Goal: Task Accomplishment & Management: Use online tool/utility

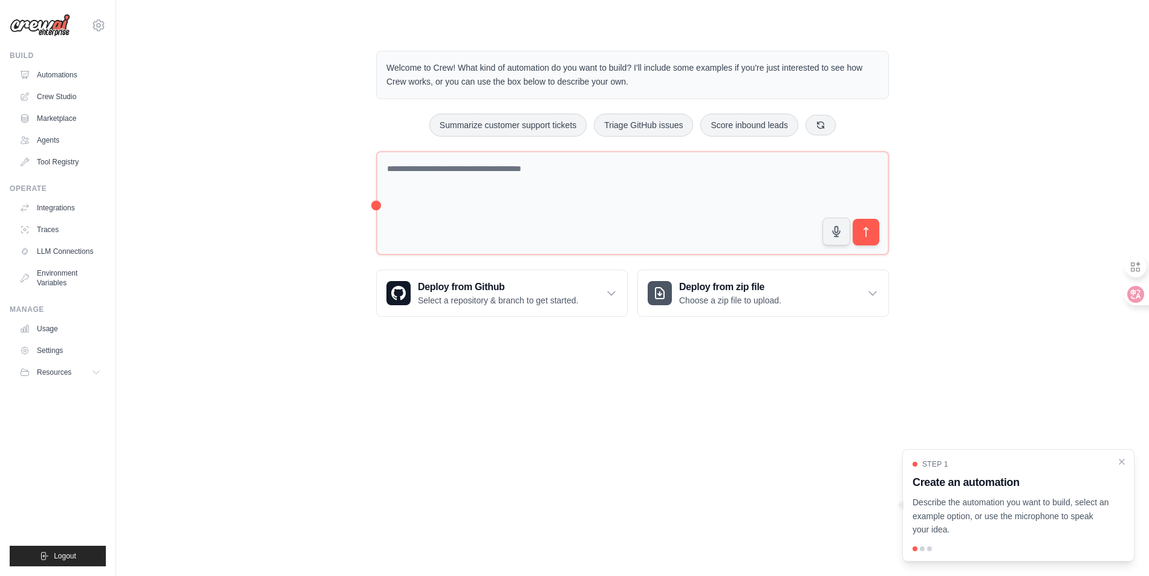
click at [496, 399] on body "ketherwu@gmail.com Settings Build Automations Crew Studio" at bounding box center [574, 288] width 1149 height 576
click at [556, 391] on body "ketherwu@gmail.com Settings Build Automations Crew Studio" at bounding box center [574, 288] width 1149 height 576
click at [68, 78] on link "Automations" at bounding box center [61, 74] width 91 height 19
click at [73, 97] on link "Crew Studio" at bounding box center [61, 96] width 91 height 19
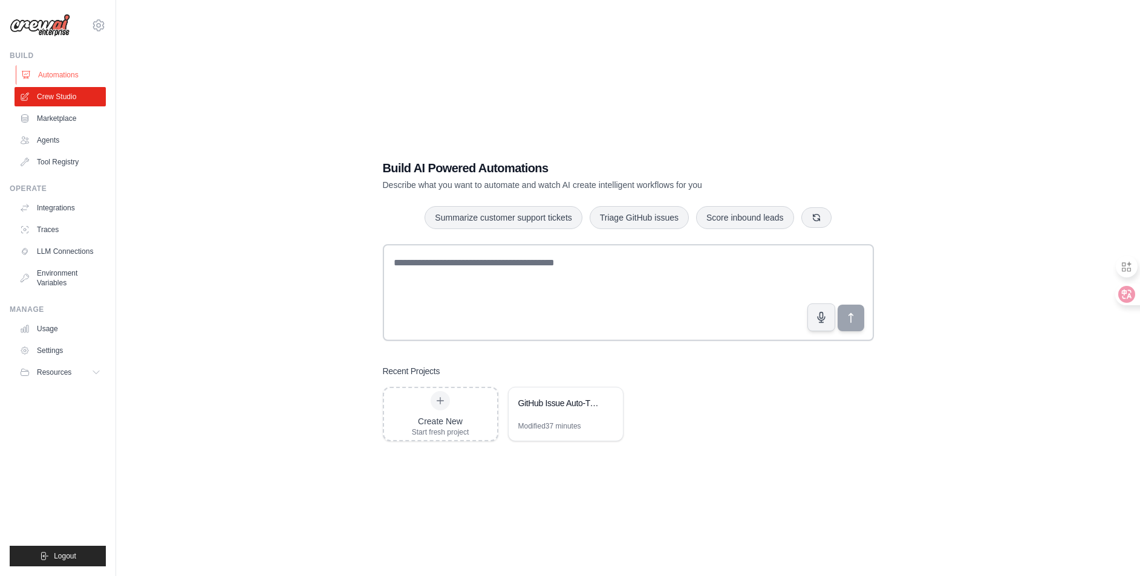
click at [72, 77] on link "Automations" at bounding box center [61, 74] width 91 height 19
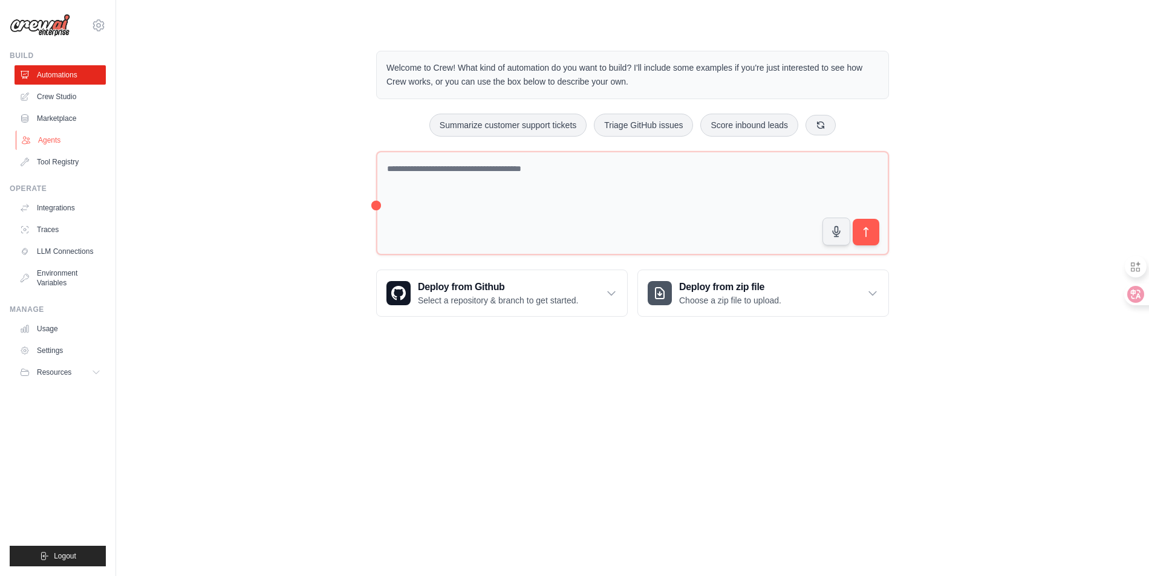
click at [53, 140] on link "Agents" at bounding box center [61, 140] width 91 height 19
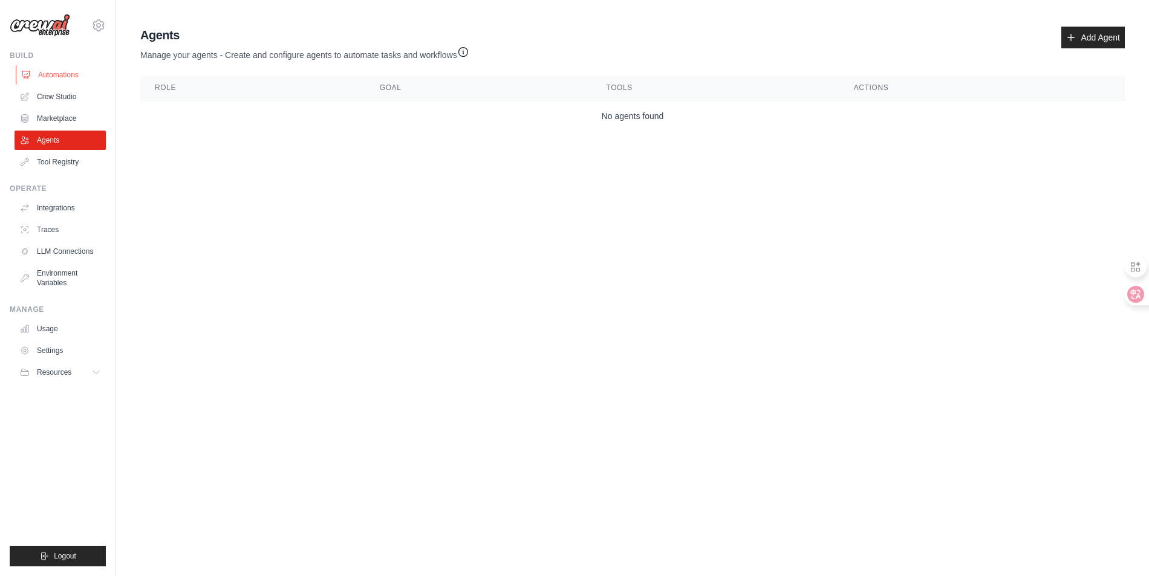
click at [60, 71] on link "Automations" at bounding box center [61, 74] width 91 height 19
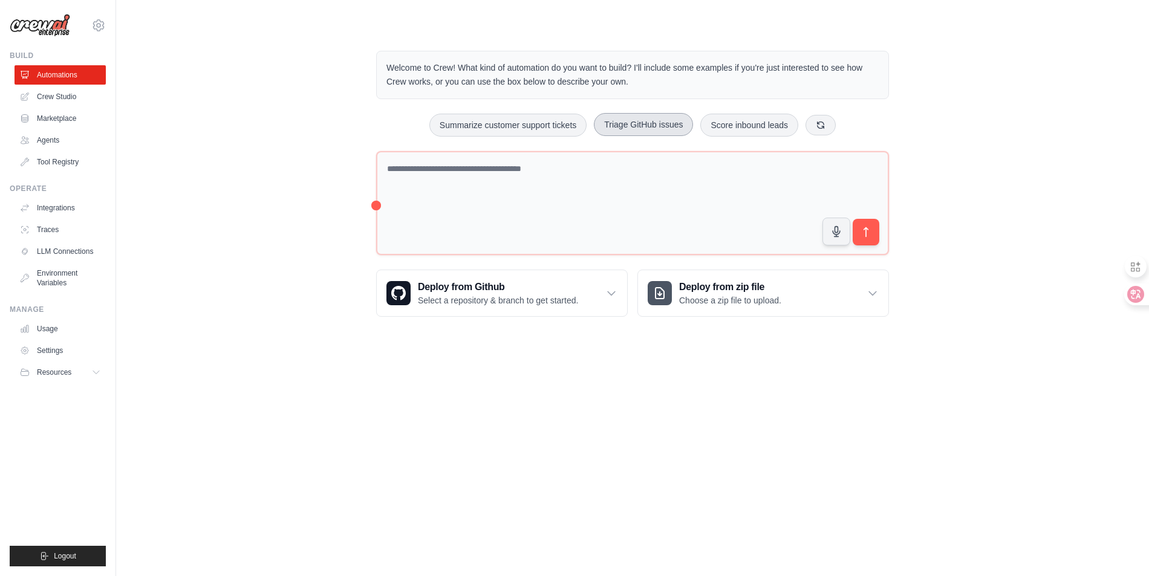
click at [652, 123] on button "Triage GitHub issues" at bounding box center [643, 124] width 99 height 23
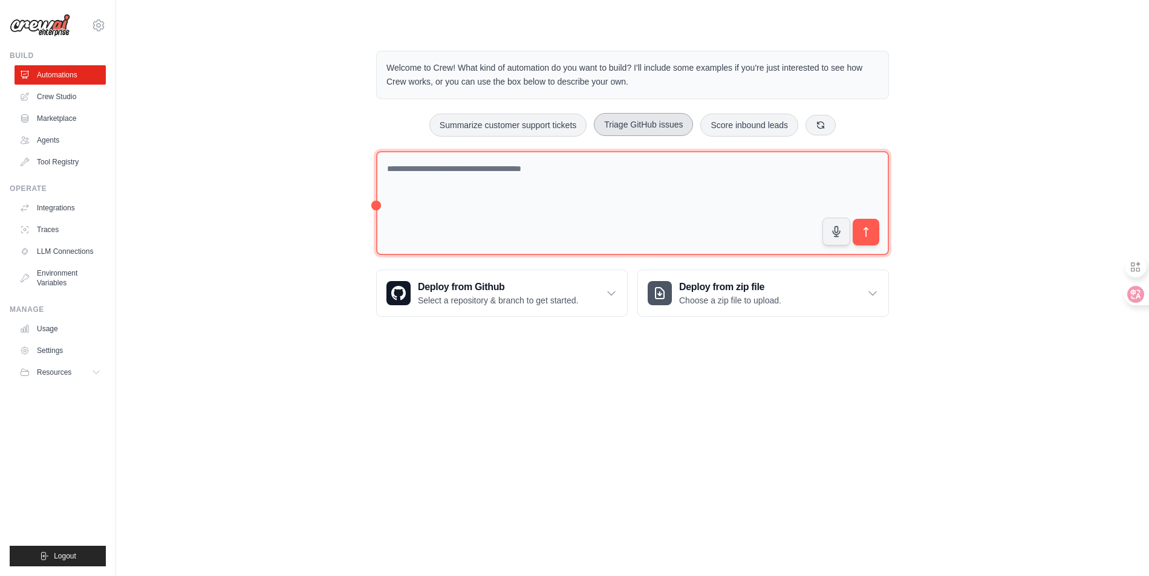
type textarea "**********"
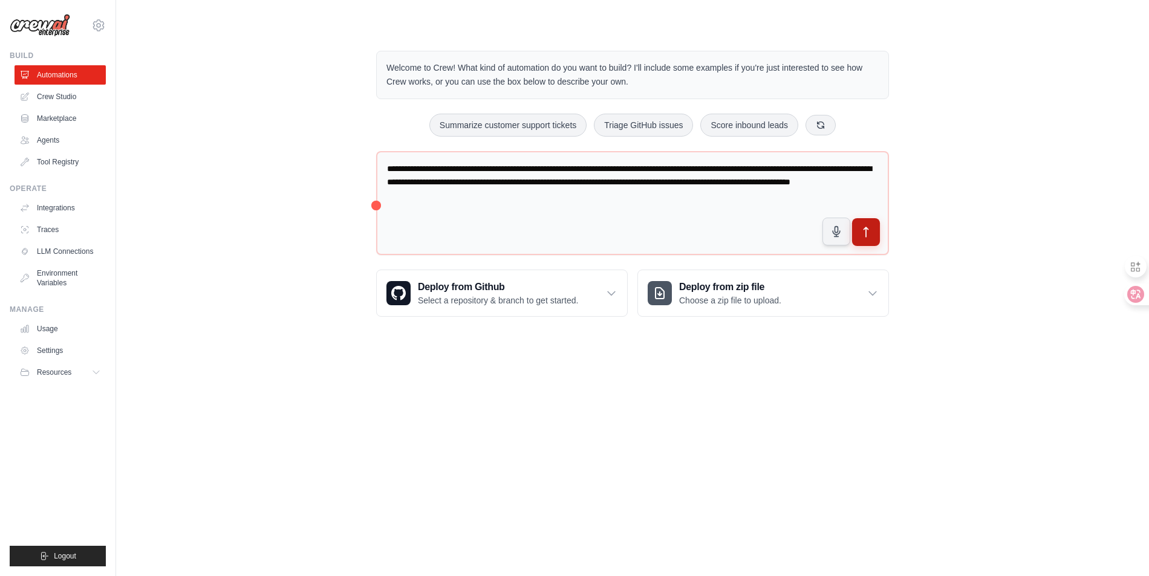
click at [862, 233] on icon "submit" at bounding box center [866, 232] width 13 height 13
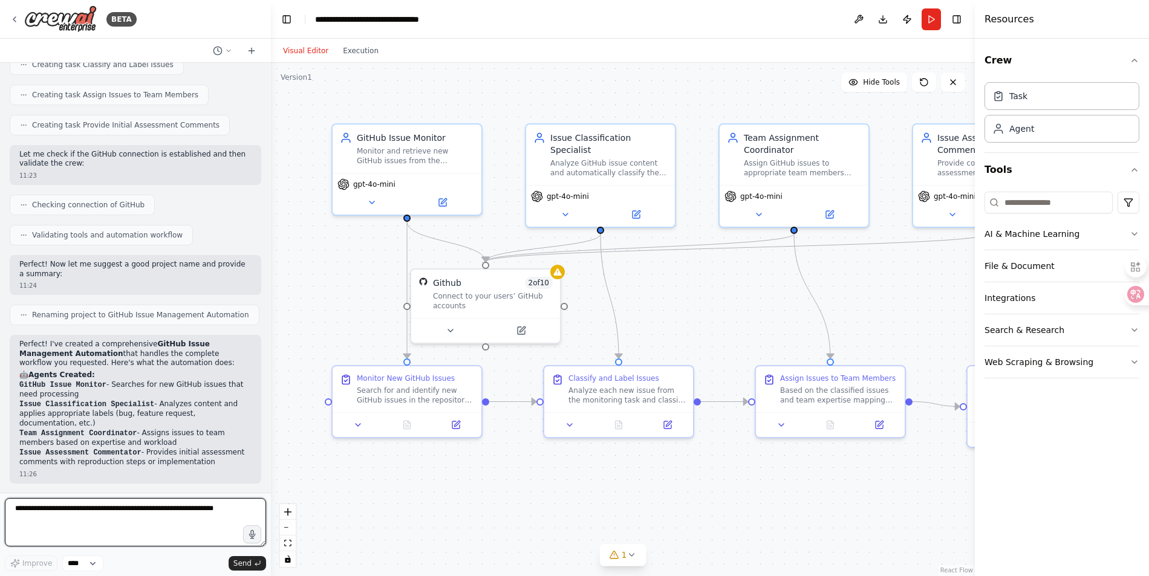
scroll to position [804, 0]
